Goal: Task Accomplishment & Management: Manage account settings

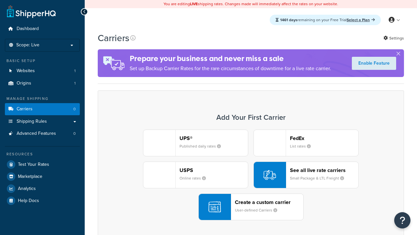
click at [251, 175] on div "UPS® Published daily rates FedEx List rates USPS Online rates See all live rate…" at bounding box center [251, 174] width 293 height 91
click at [324, 138] on header "FedEx" at bounding box center [324, 138] width 68 height 6
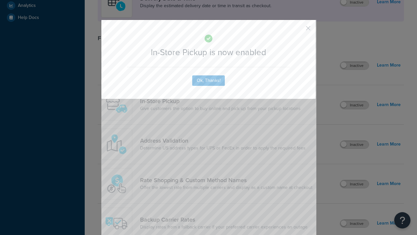
click at [299, 30] on button "button" at bounding box center [299, 31] width 2 height 2
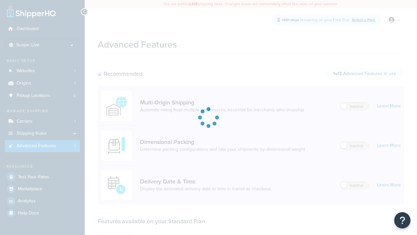
scroll to position [171, 0]
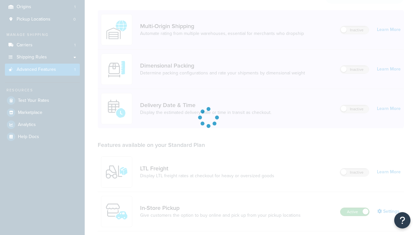
click at [355, 208] on label "Active" at bounding box center [355, 212] width 29 height 8
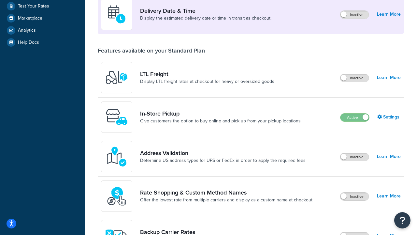
scroll to position [158, 0]
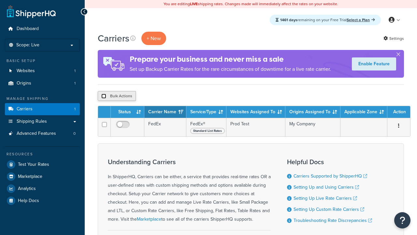
click at [104, 96] on input "checkbox" at bounding box center [103, 96] width 5 height 5
checkbox input "true"
click at [0, 0] on button "Delete" at bounding box center [0, 0] width 0 height 0
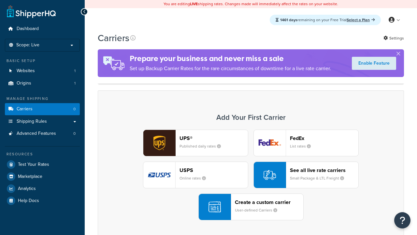
scroll to position [129, 0]
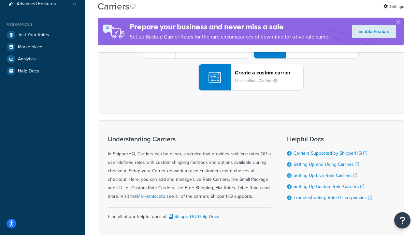
click at [251, 91] on div "UPS® Published daily rates FedEx List rates USPS Online rates See all live rate…" at bounding box center [251, 45] width 293 height 91
click at [251, 85] on div "Create a custom carrier User-defined Carriers" at bounding box center [269, 77] width 68 height 16
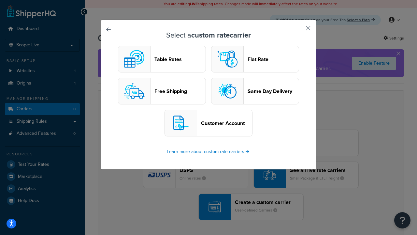
click at [162, 59] on header "Table Rates" at bounding box center [180, 59] width 51 height 6
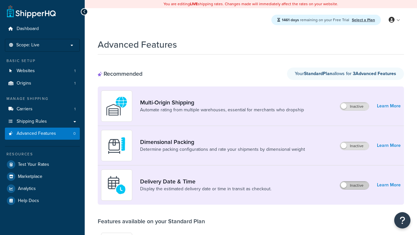
click at [355, 185] on label "Inactive" at bounding box center [354, 185] width 29 height 8
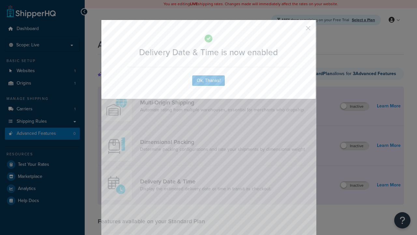
click at [299, 30] on button "button" at bounding box center [299, 31] width 2 height 2
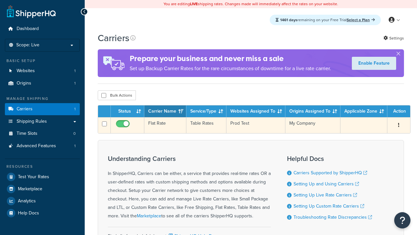
click at [165, 126] on td "Flat Rate" at bounding box center [165, 125] width 42 height 16
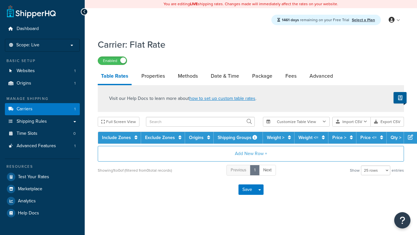
select select "25"
click at [225, 76] on link "Date & Time" at bounding box center [225, 76] width 35 height 16
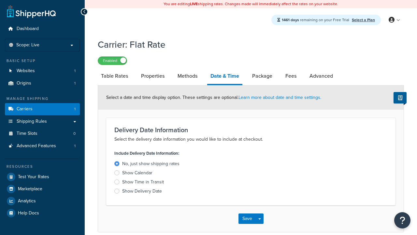
click at [137, 174] on div "Show Calendar" at bounding box center [137, 173] width 30 height 7
click at [0, 0] on input "Show Calendar" at bounding box center [0, 0] width 0 height 0
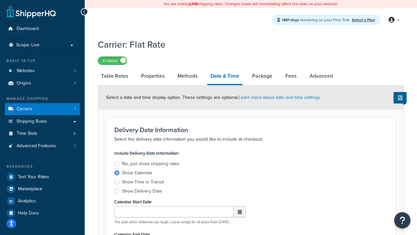
click at [137, 174] on div "Show Calendar" at bounding box center [137, 173] width 30 height 7
click at [0, 0] on input "Show Calendar" at bounding box center [0, 0] width 0 height 0
type input "[DATE]"
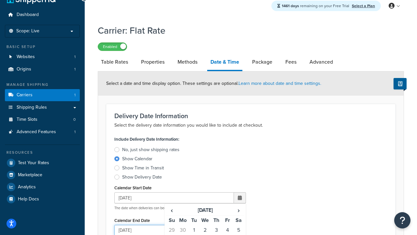
type input "[DATE]"
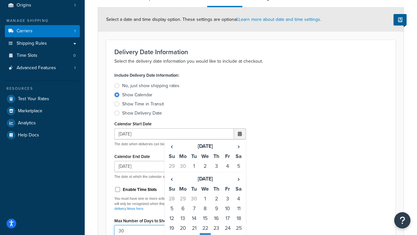
type input "30"
type input "11:00 AM"
type input "5"
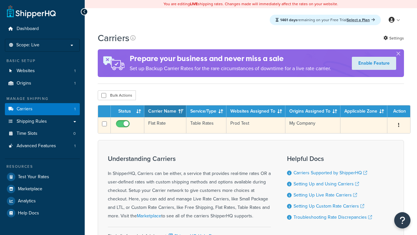
click at [165, 125] on td "Flat Rate" at bounding box center [165, 125] width 42 height 16
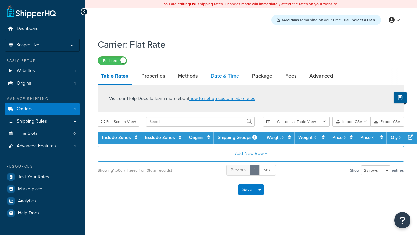
click at [225, 76] on link "Date & Time" at bounding box center [225, 76] width 35 height 16
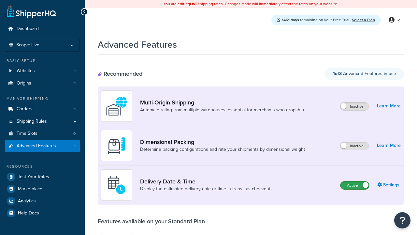
click at [355, 185] on label "Active" at bounding box center [355, 185] width 29 height 8
